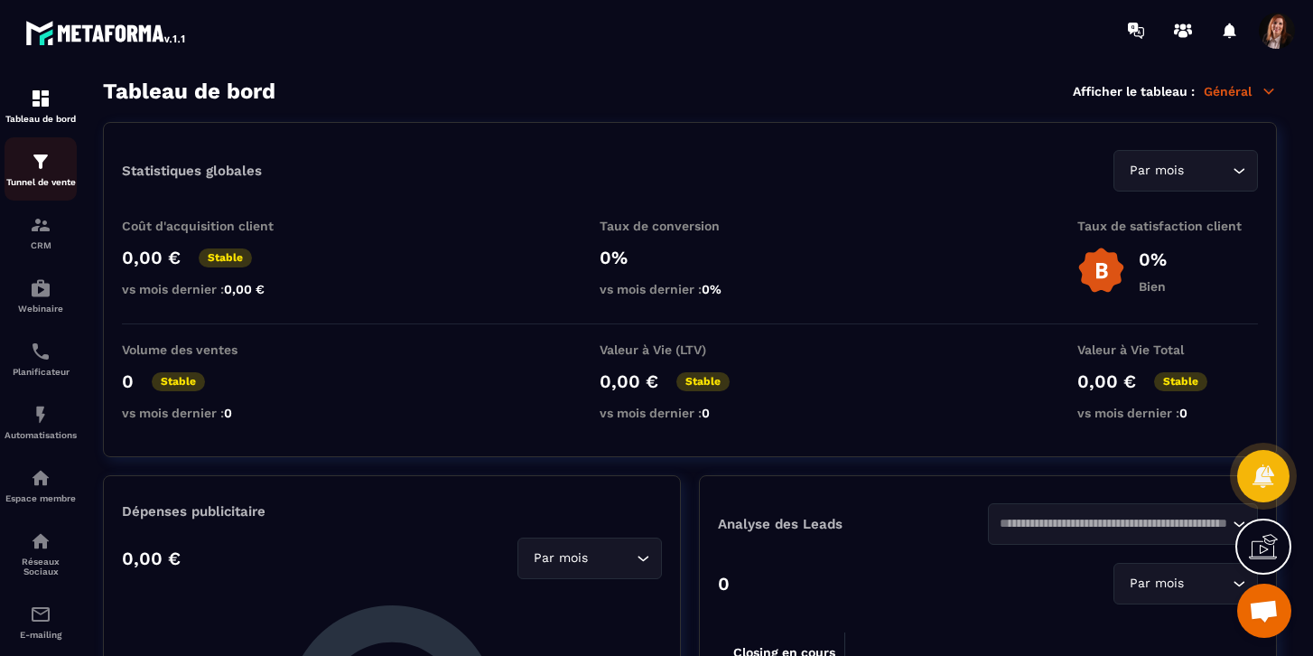
scroll to position [2350, 0]
click at [45, 171] on img at bounding box center [41, 162] width 22 height 22
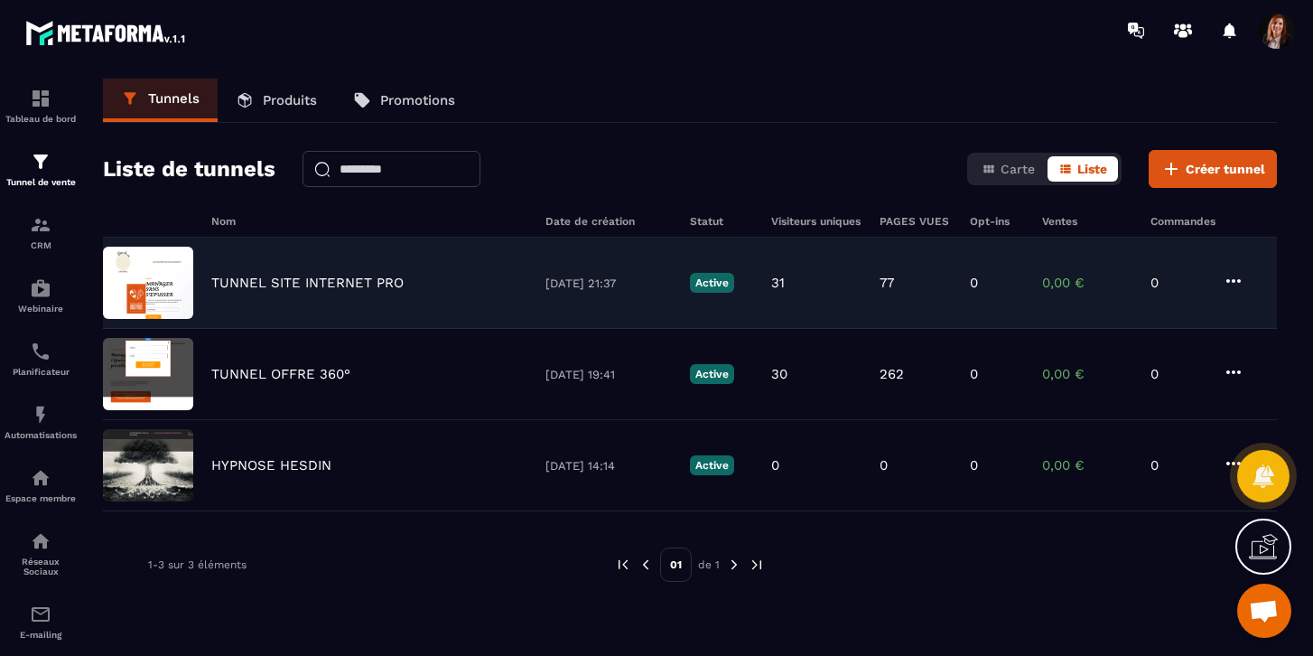
click at [295, 286] on p "TUNNEL SITE INTERNET PRO" at bounding box center [307, 283] width 192 height 16
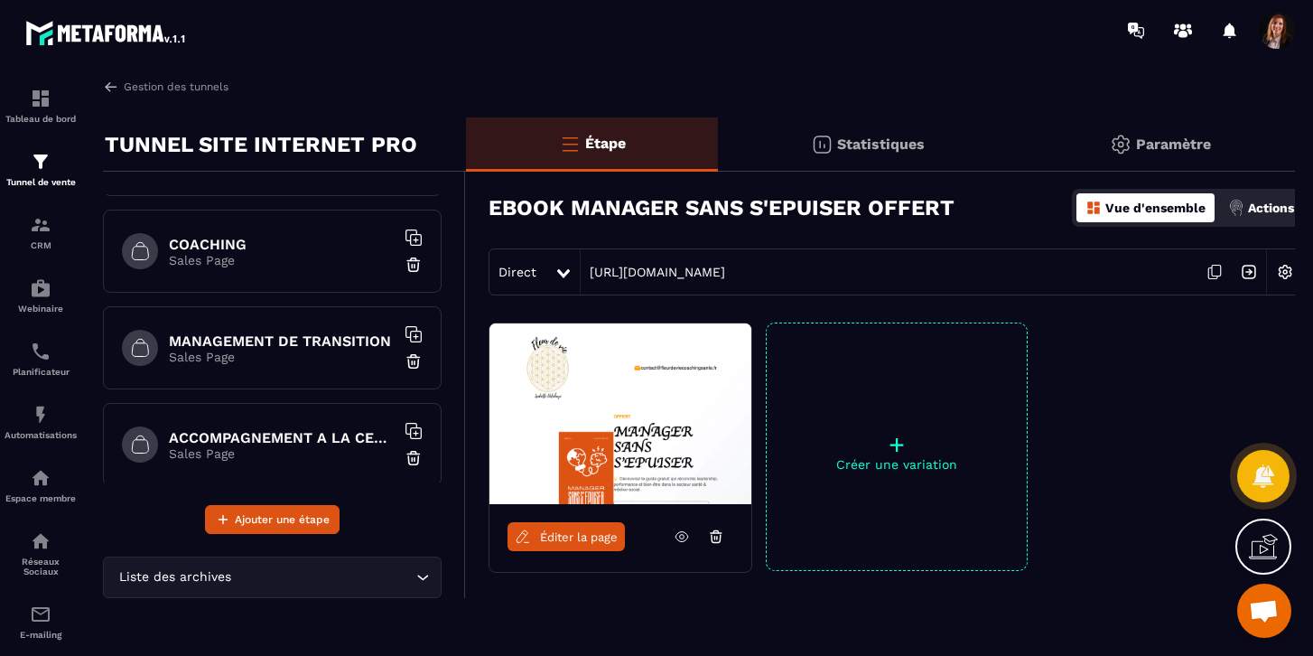
scroll to position [582, 0]
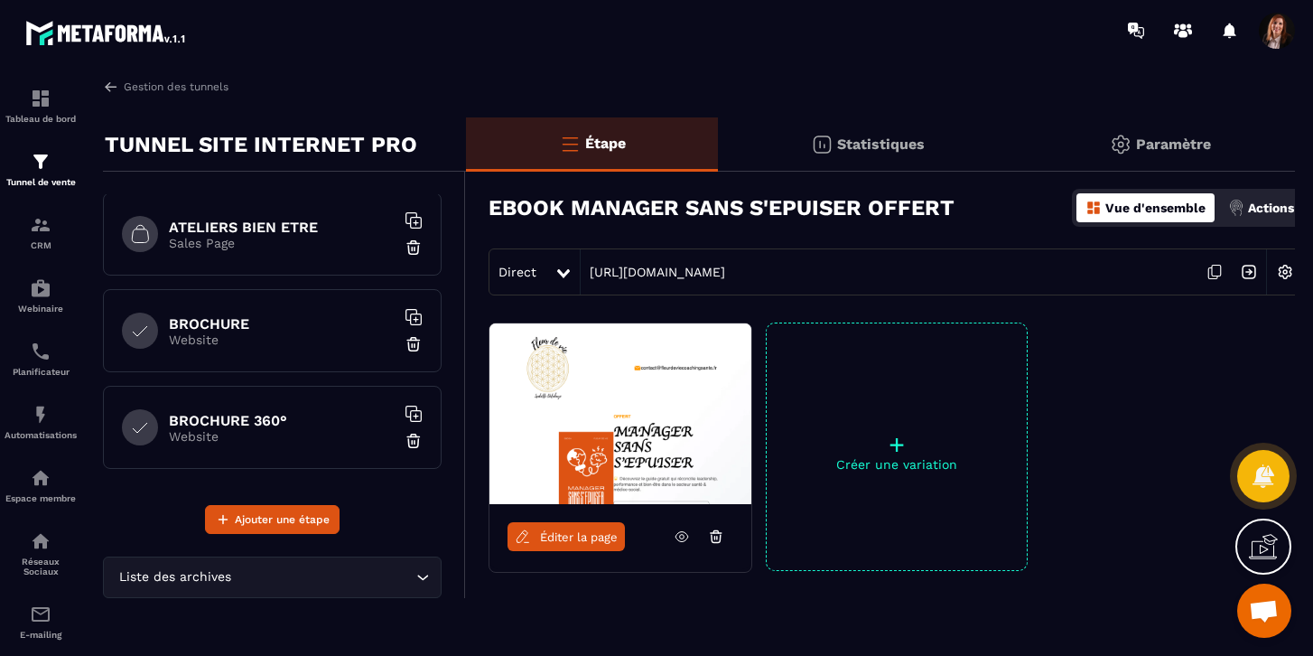
click at [238, 333] on p "Website" at bounding box center [282, 339] width 226 height 14
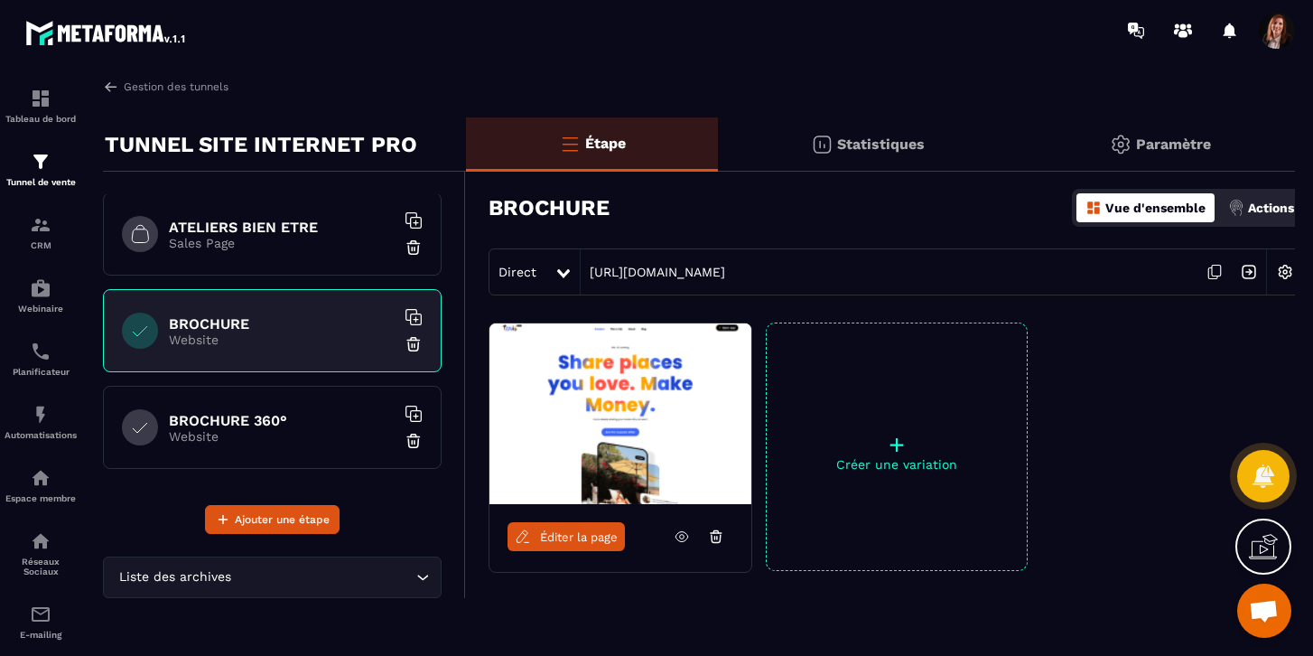
click at [1215, 272] on icon at bounding box center [1215, 272] width 34 height 34
click at [215, 420] on h6 "BROCHURE 360°" at bounding box center [282, 420] width 226 height 17
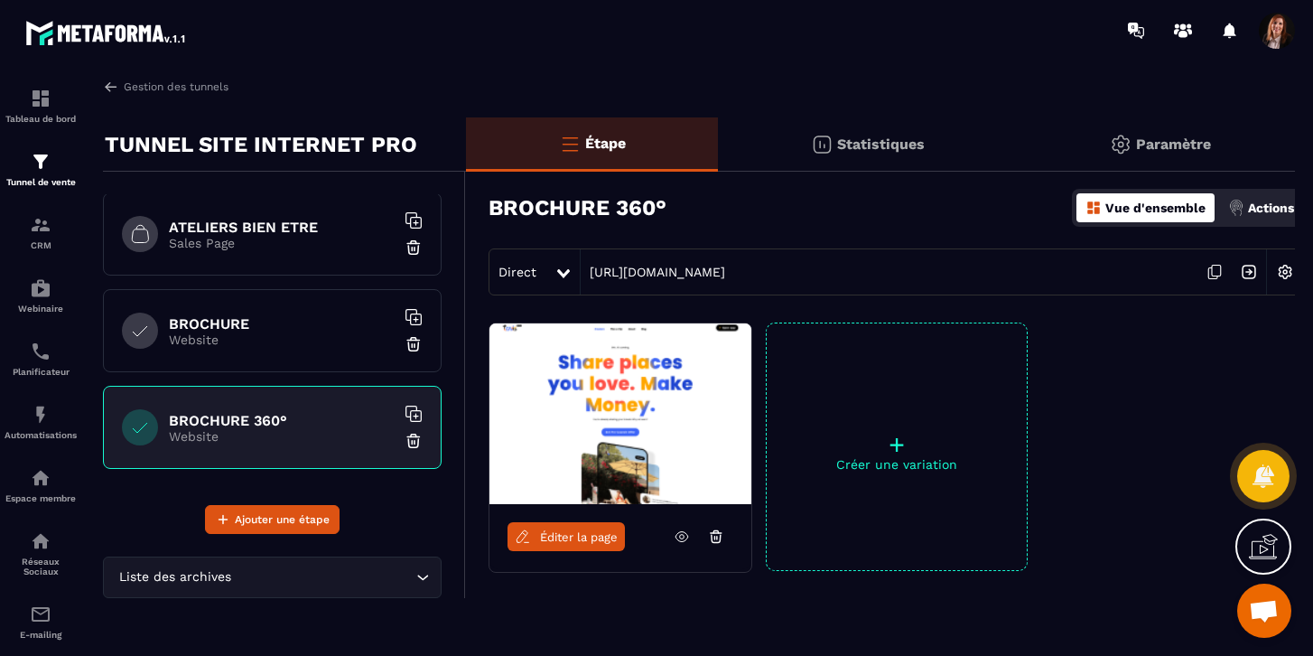
click at [1218, 271] on icon at bounding box center [1215, 272] width 34 height 34
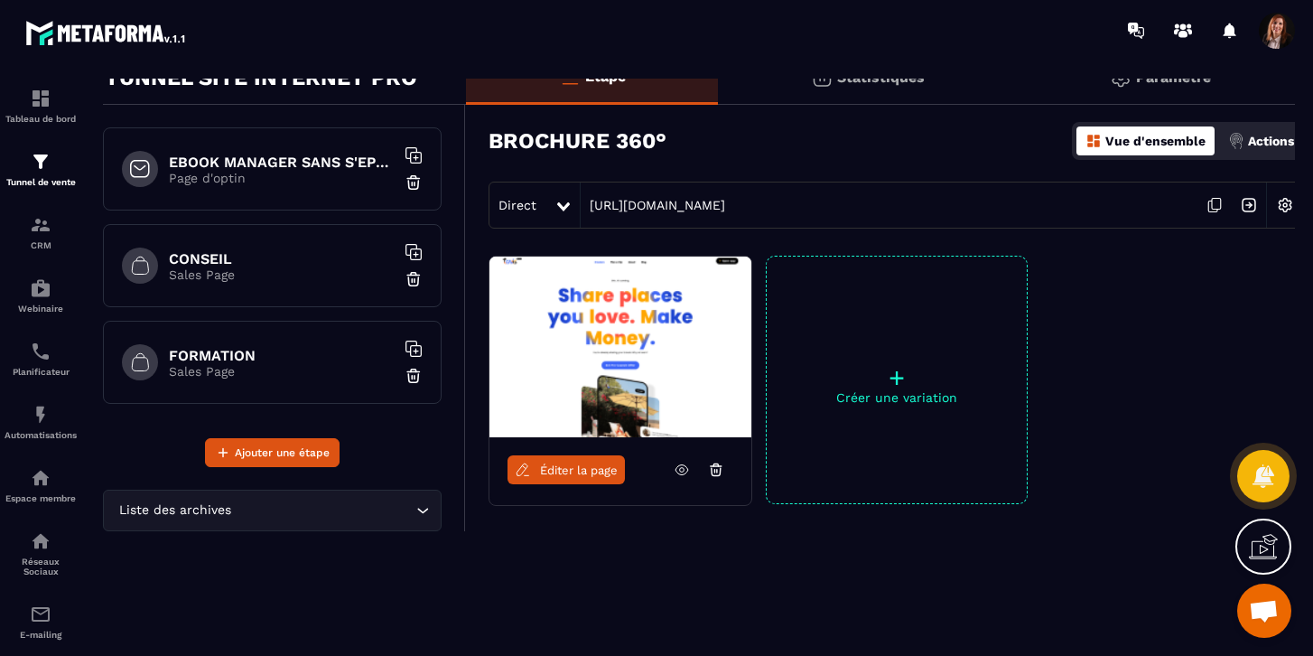
click at [306, 163] on h6 "EBOOK MANAGER SANS S'EPUISER OFFERT" at bounding box center [282, 162] width 226 height 17
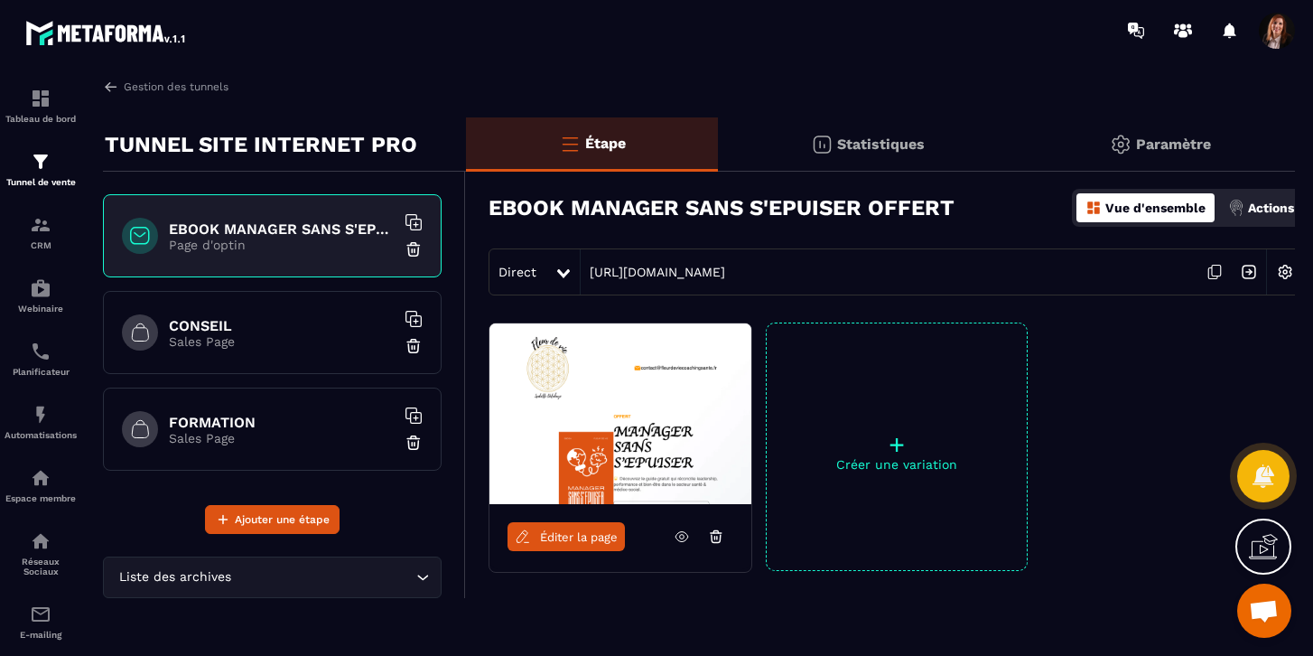
click at [1219, 271] on icon at bounding box center [1215, 272] width 34 height 34
click at [1292, 31] on span at bounding box center [1277, 31] width 36 height 36
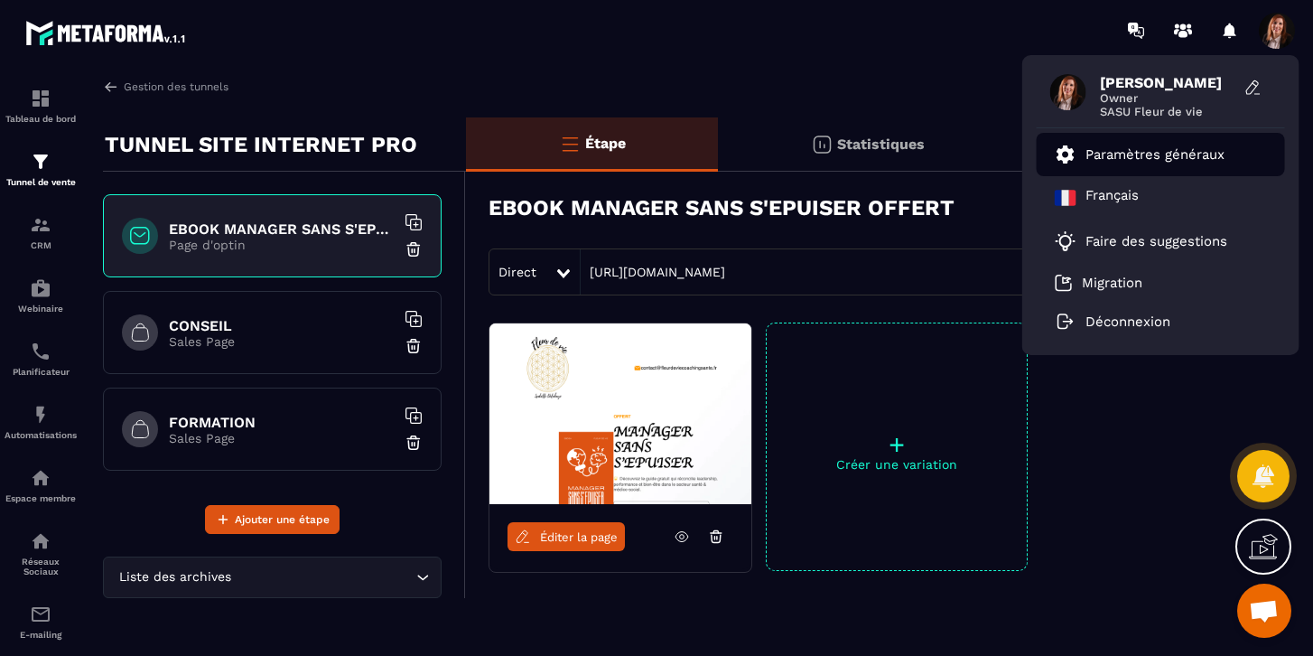
click at [1113, 144] on link "Paramètres généraux" at bounding box center [1140, 155] width 170 height 22
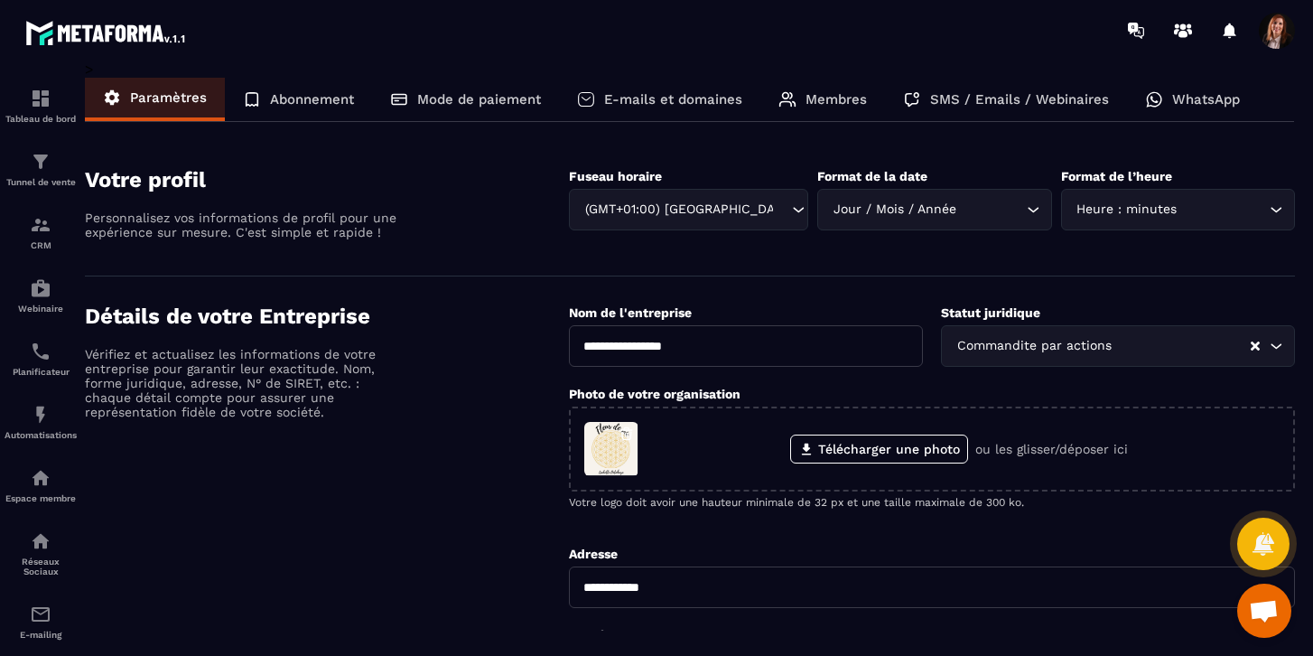
click at [707, 100] on p "E-mails et domaines" at bounding box center [673, 99] width 138 height 16
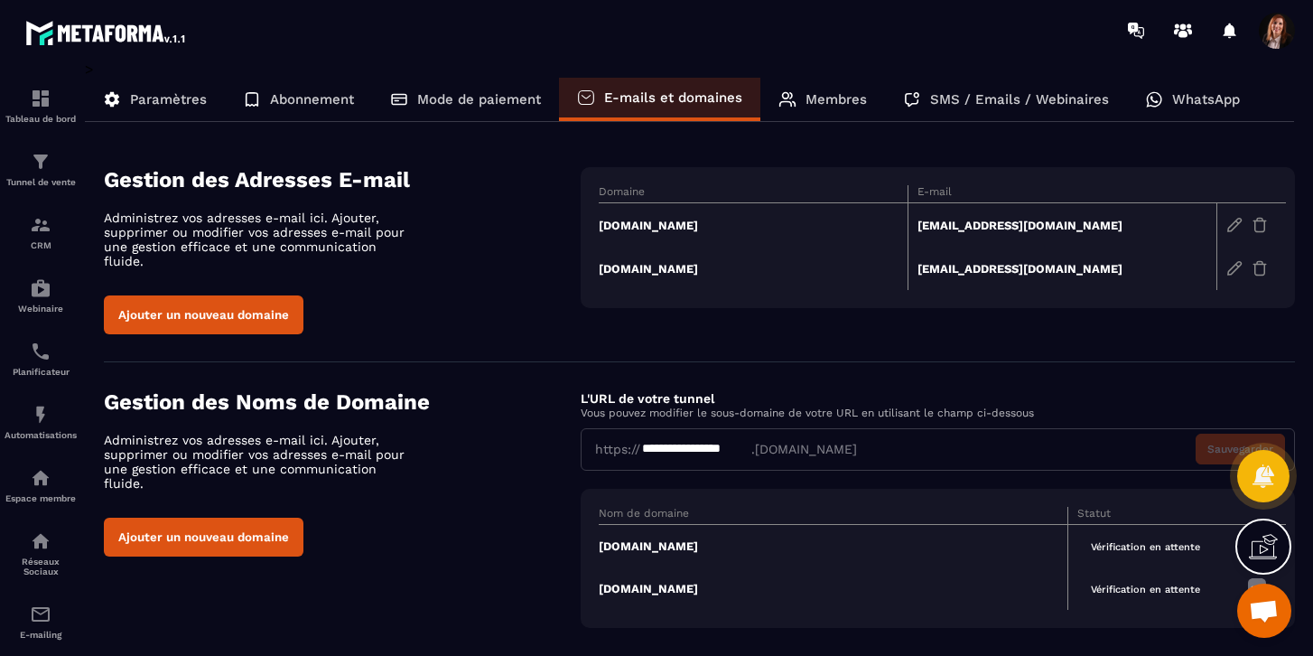
scroll to position [12, 0]
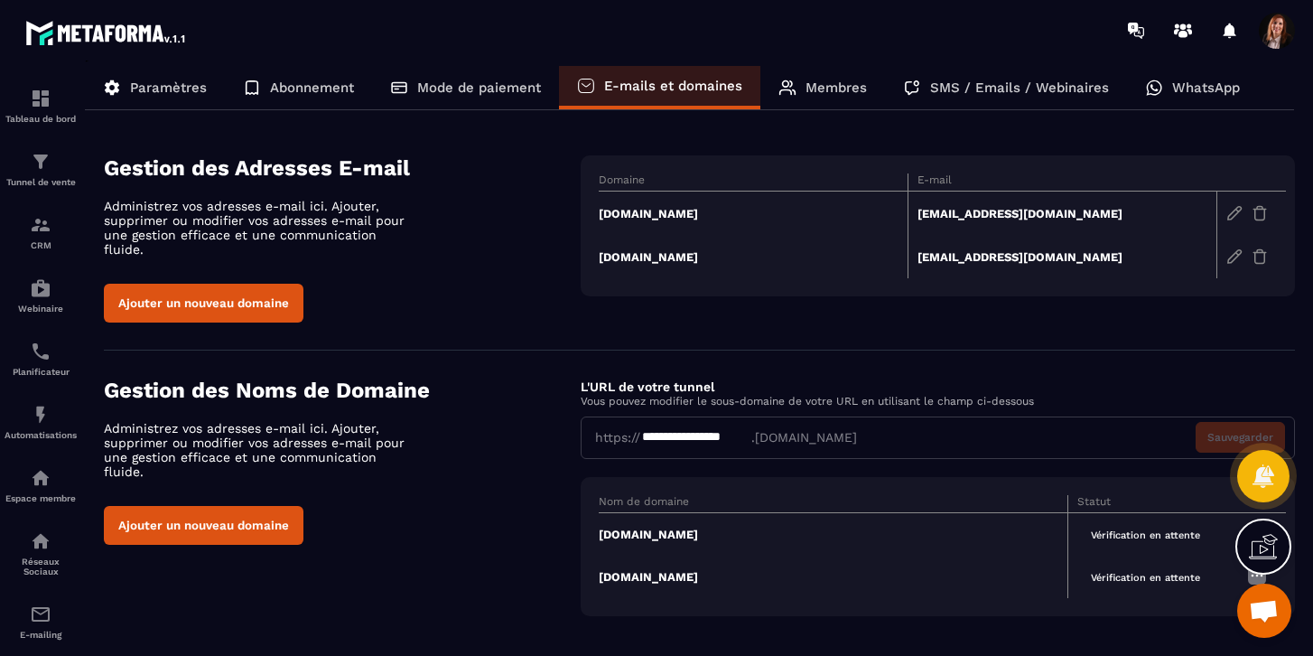
click at [225, 100] on div "Paramètres" at bounding box center [298, 87] width 147 height 43
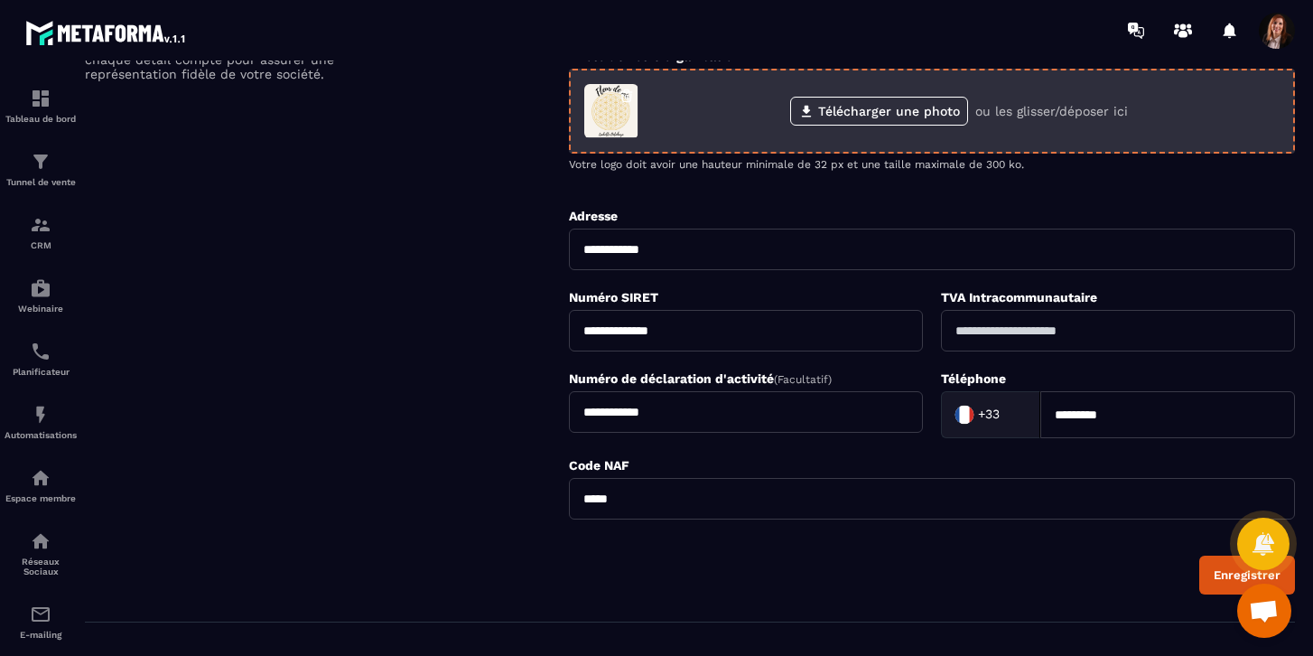
scroll to position [676, 0]
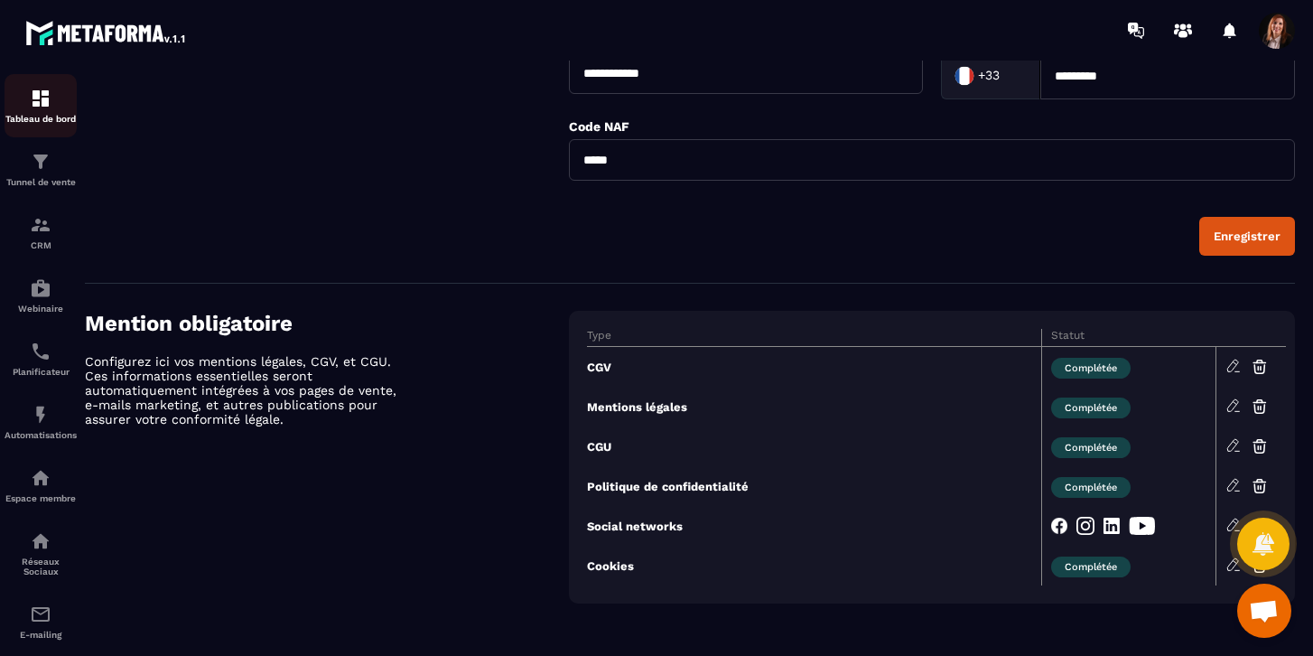
click at [44, 100] on img at bounding box center [41, 99] width 22 height 22
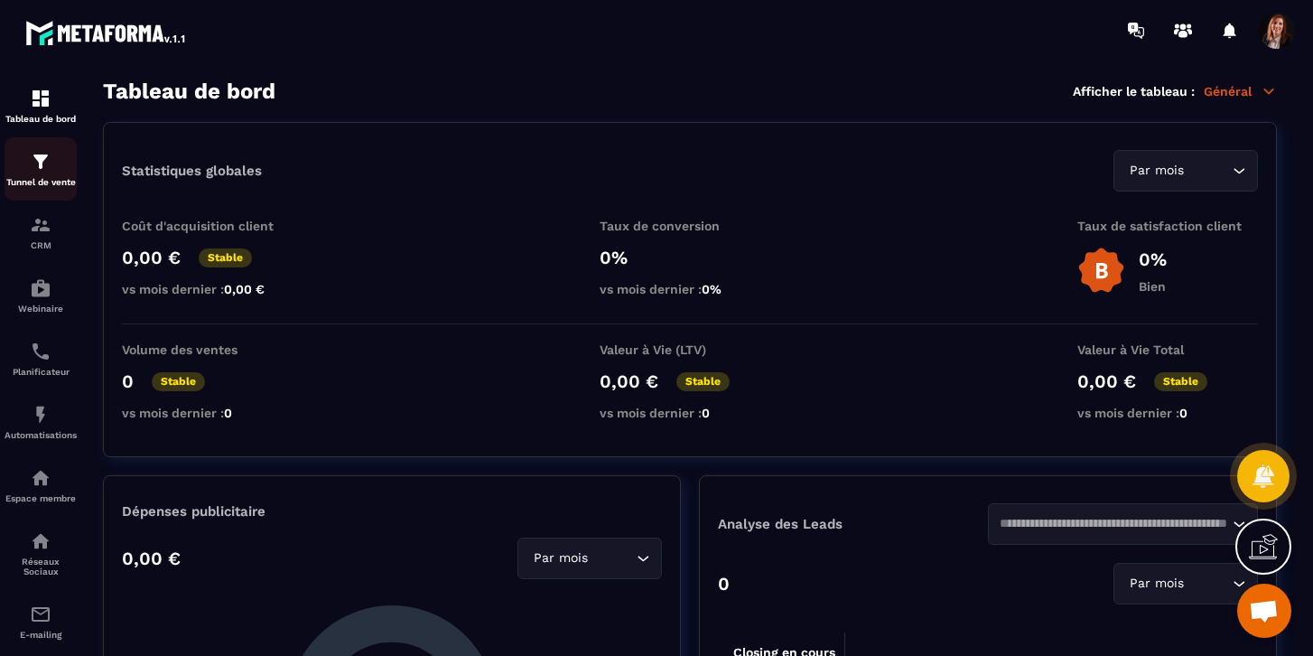
click at [45, 177] on p "Tunnel de vente" at bounding box center [41, 182] width 72 height 10
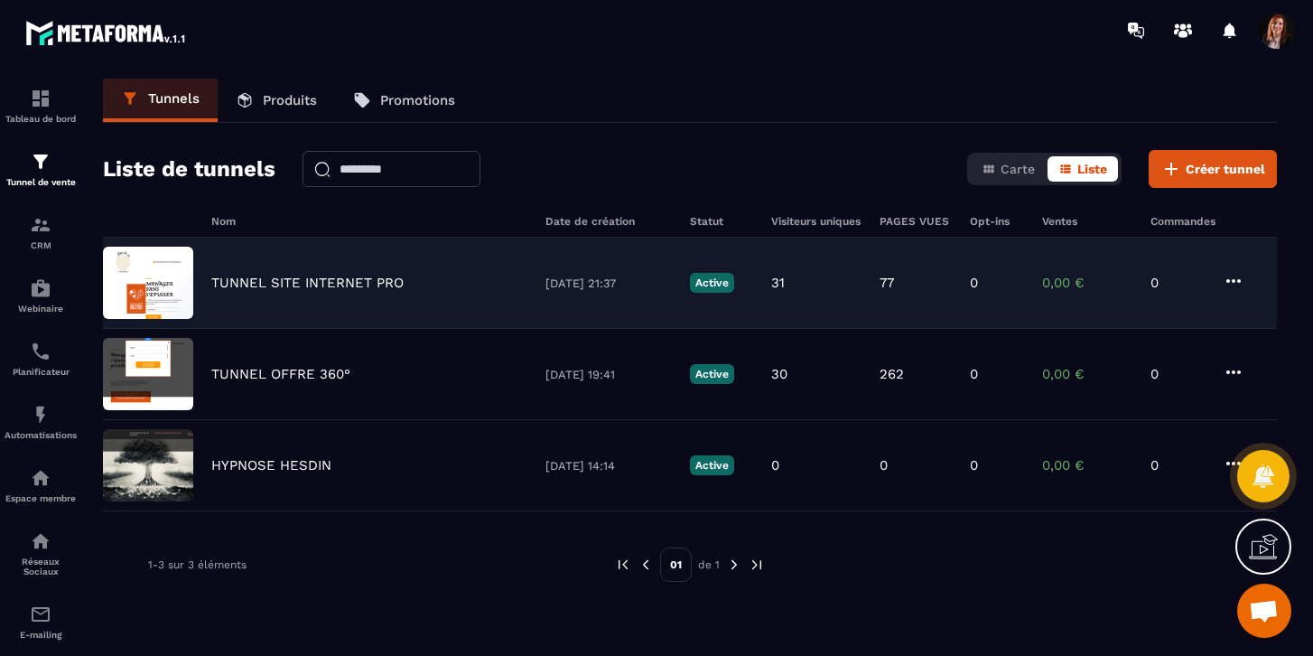
click at [294, 290] on p "TUNNEL SITE INTERNET PRO" at bounding box center [307, 283] width 192 height 16
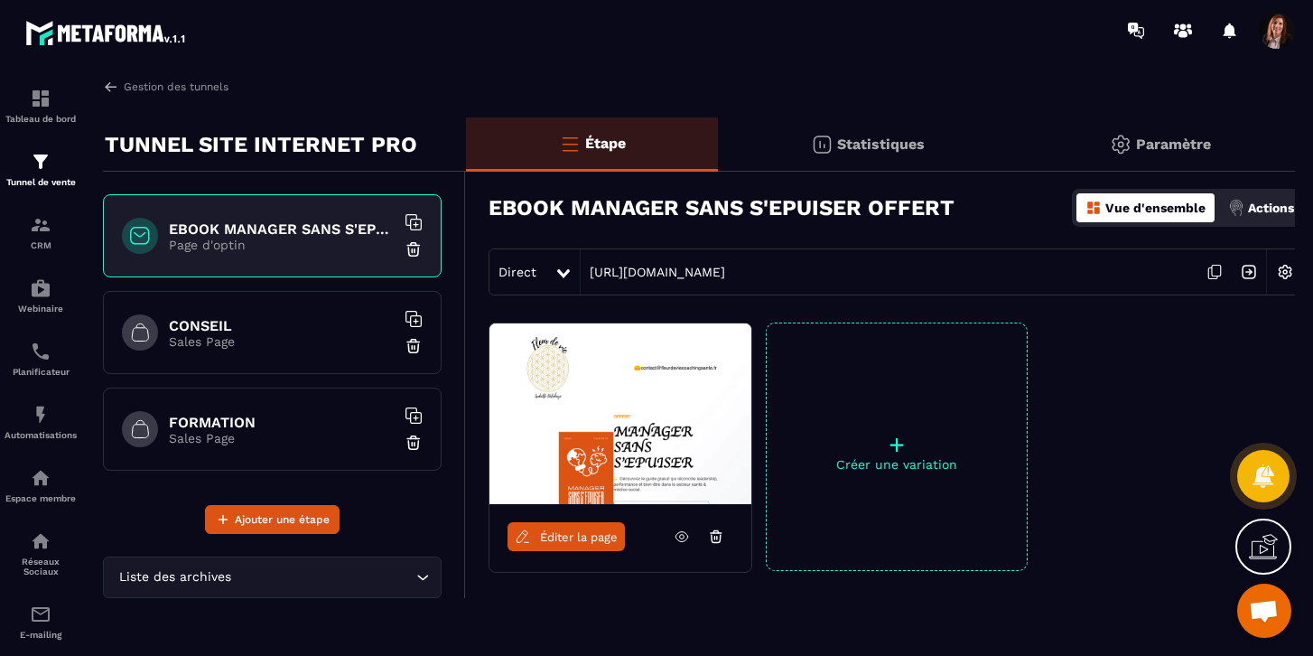
click at [275, 231] on h6 "EBOOK MANAGER SANS S'EPUISER OFFERT" at bounding box center [282, 228] width 226 height 17
click at [571, 546] on link "Éditer la page" at bounding box center [566, 536] width 117 height 29
